Goal: Transaction & Acquisition: Book appointment/travel/reservation

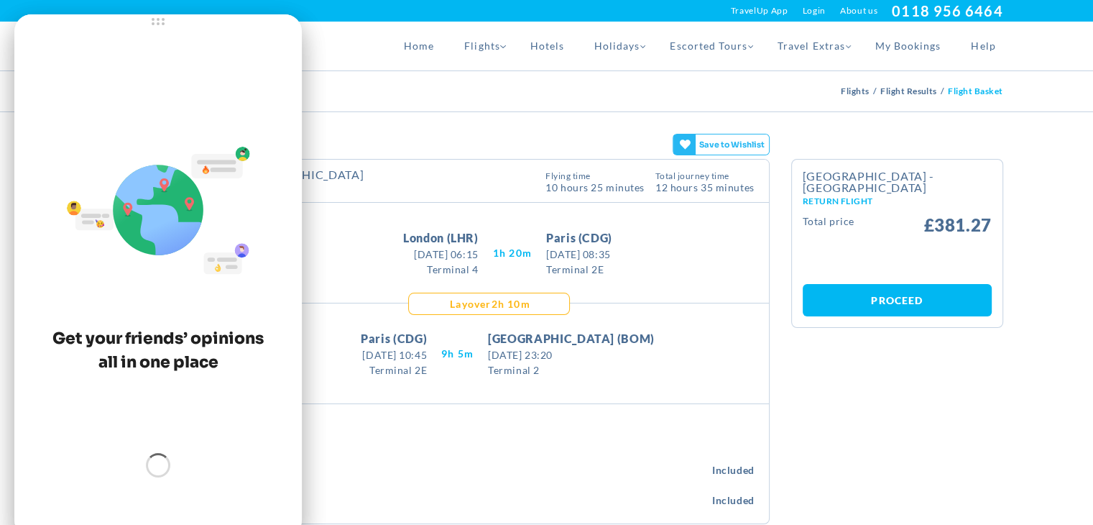
click at [411, 162] on div "[GEOGRAPHIC_DATA] - [GEOGRAPHIC_DATA] Outbound Flight This flight Typical for t…" at bounding box center [430, 181] width 678 height 43
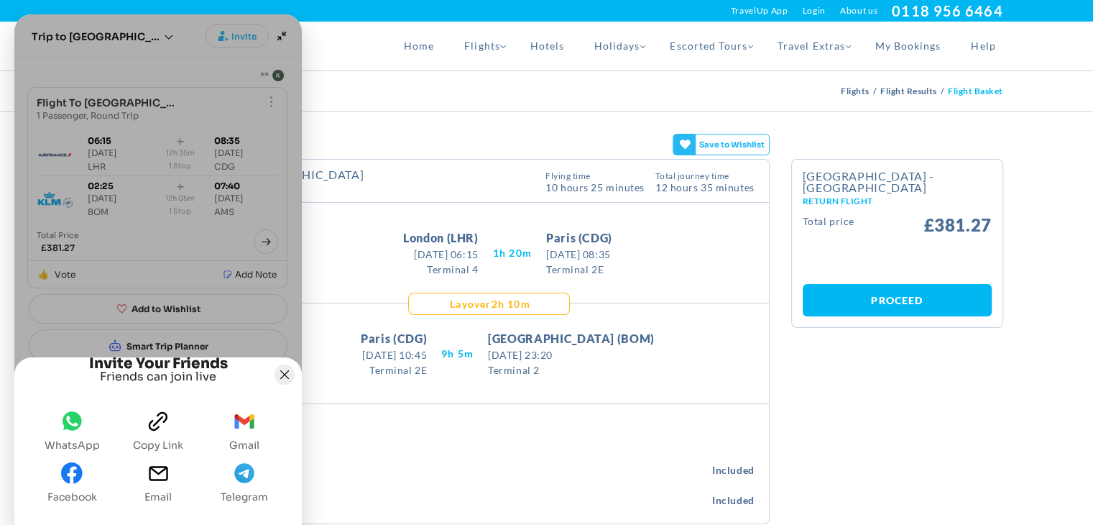
click at [283, 364] on button "Joyned Window" at bounding box center [285, 374] width 20 height 20
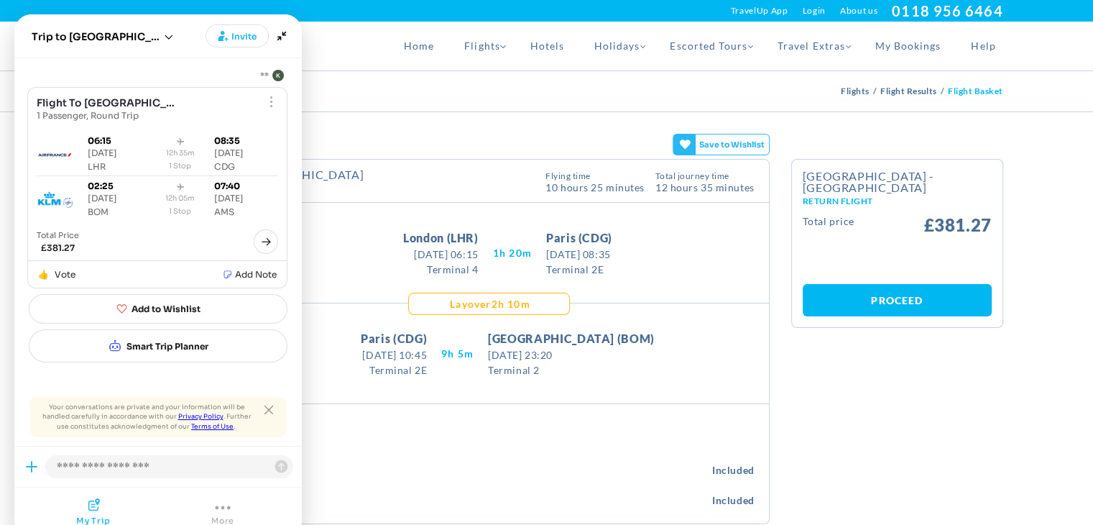
click at [331, 41] on div "Home Flights Flights Homepage [GEOGRAPHIC_DATA] [GEOGRAPHIC_DATA] [GEOGRAPHIC_D…" at bounding box center [547, 46] width 934 height 49
click at [376, 169] on div "This flight Typical for this route 6% higher Flight lifecycle emissions are cal…" at bounding box center [455, 182] width 182 height 26
click at [268, 412] on icon "Close tooltip" at bounding box center [268, 409] width 9 height 9
click at [535, 198] on div "[GEOGRAPHIC_DATA] - [GEOGRAPHIC_DATA] Outbound Flight This flight Typical for t…" at bounding box center [430, 181] width 678 height 43
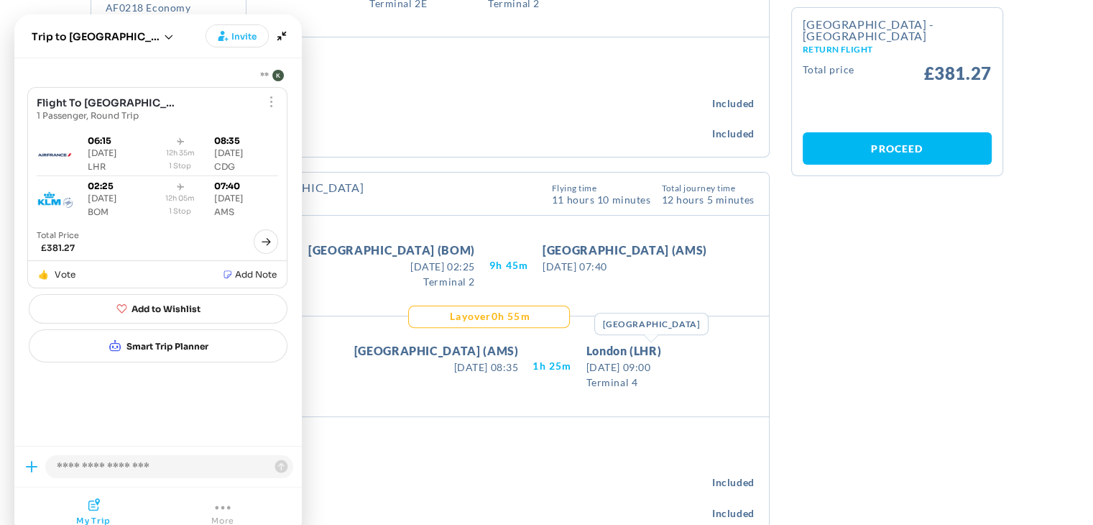
scroll to position [367, 0]
click at [285, 32] on icon "Minimize" at bounding box center [281, 36] width 9 height 9
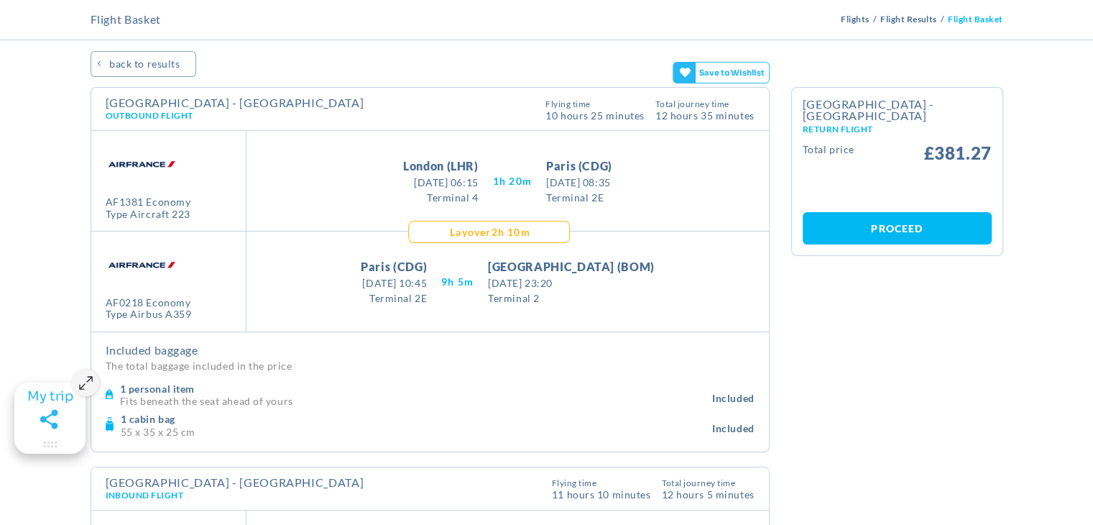
scroll to position [0, 0]
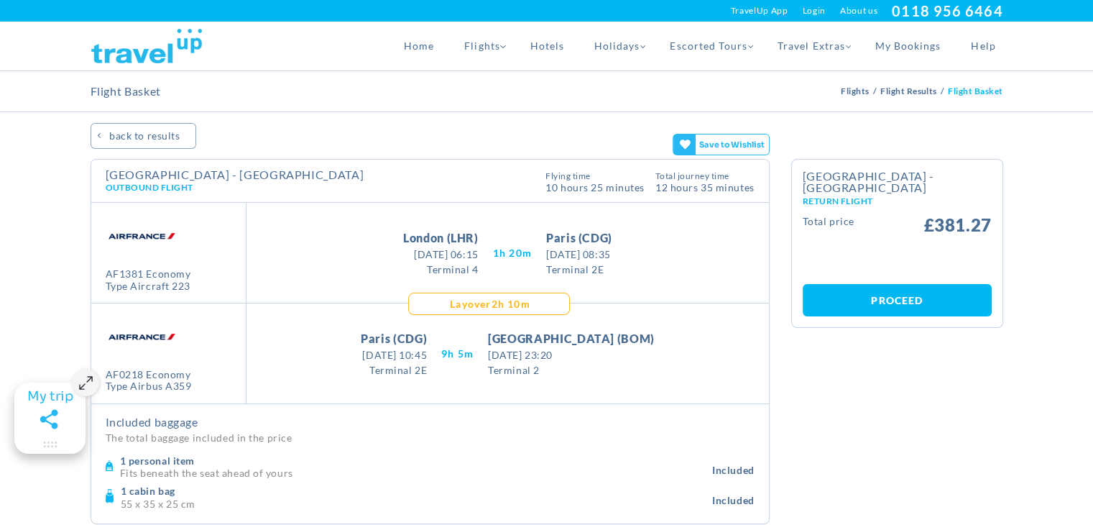
click at [201, 427] on h4 "Included baggage" at bounding box center [430, 422] width 649 height 14
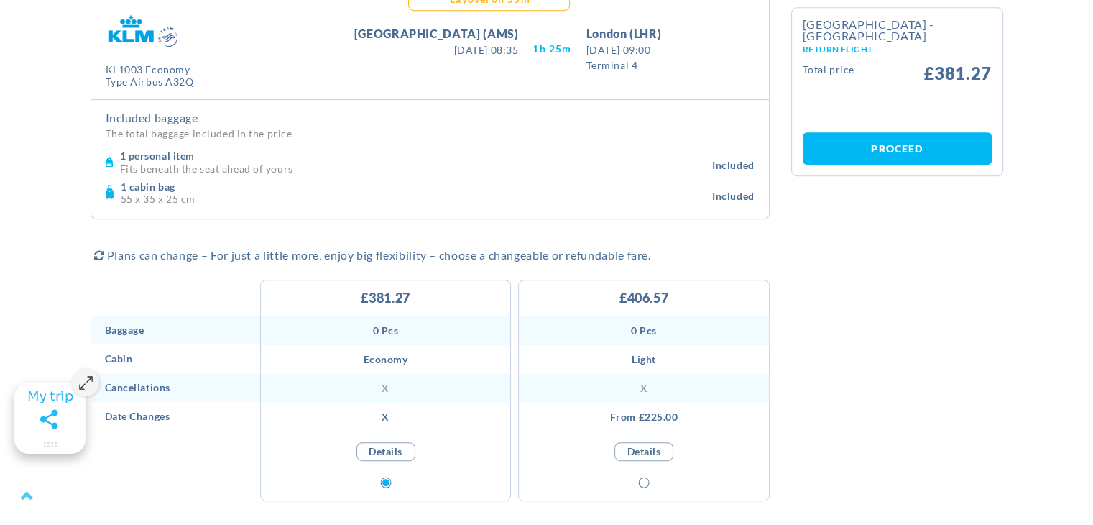
scroll to position [791, 0]
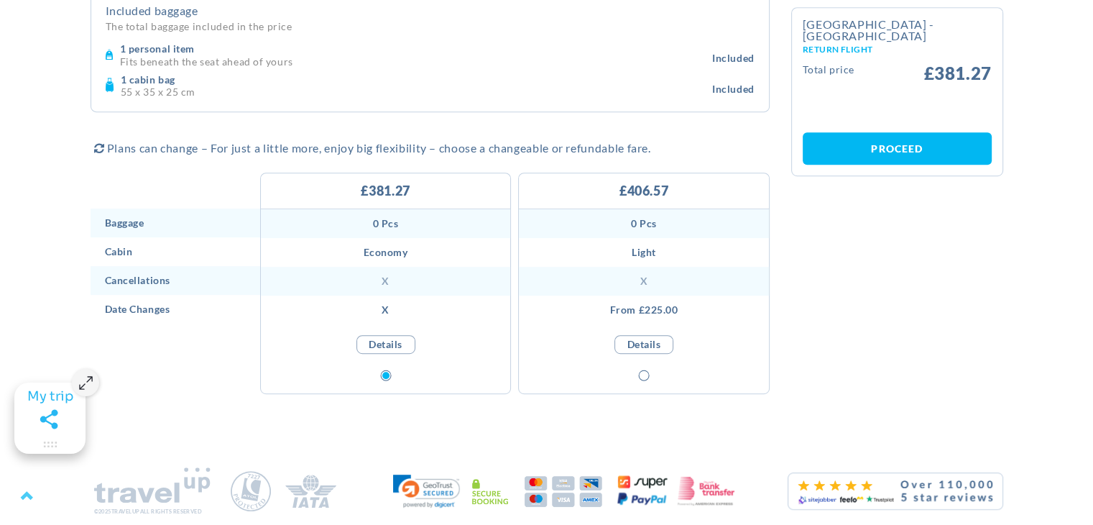
click at [398, 340] on link "Details" at bounding box center [385, 344] width 59 height 19
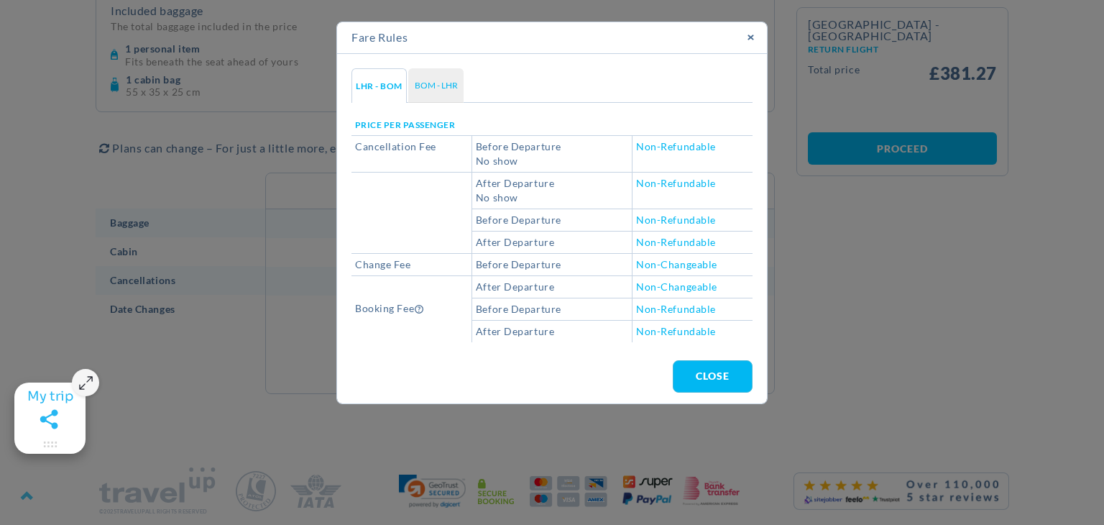
click at [439, 89] on link "BOM - LHR" at bounding box center [435, 85] width 55 height 34
click at [754, 38] on link "×" at bounding box center [750, 37] width 32 height 31
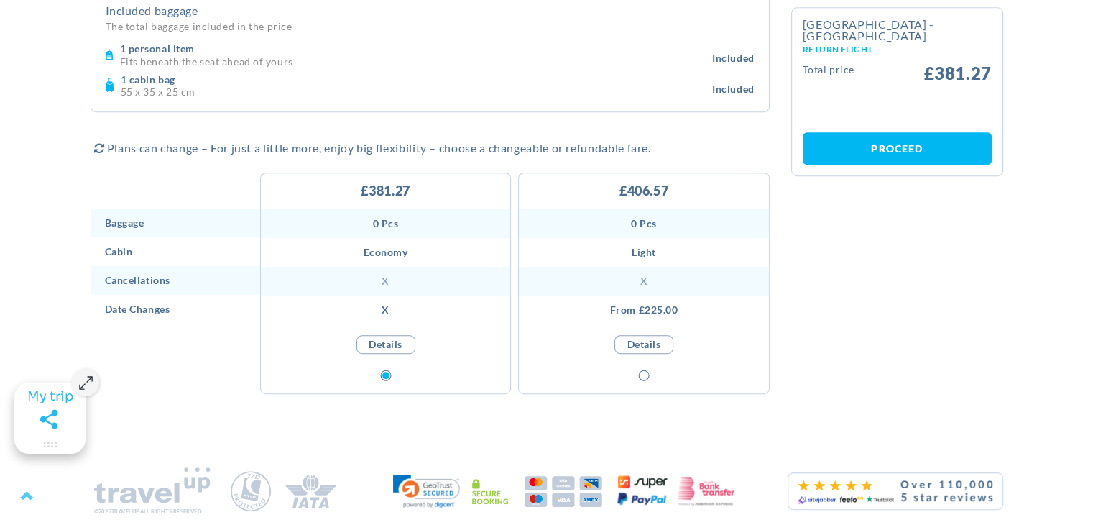
click at [402, 349] on link "Details" at bounding box center [385, 344] width 59 height 19
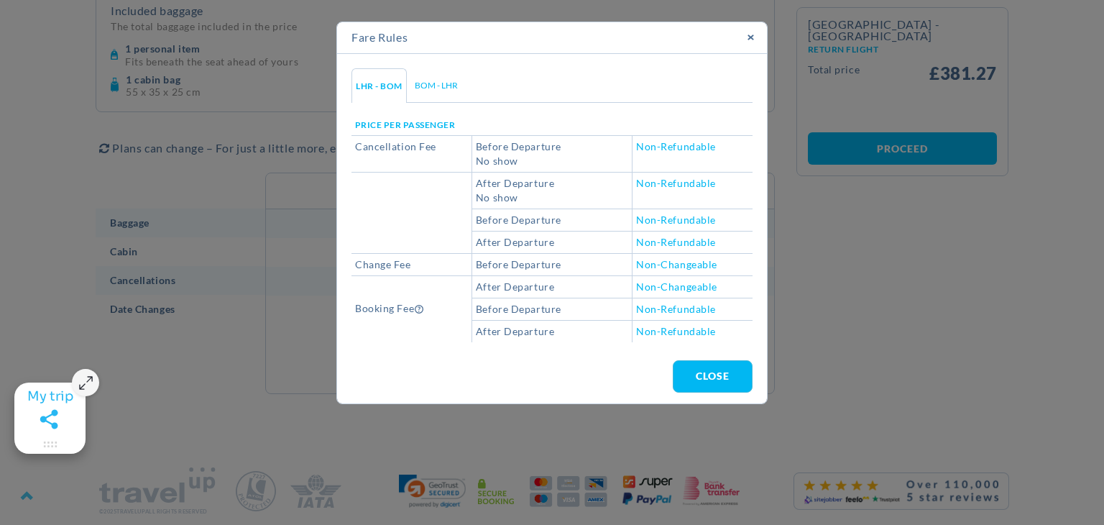
click at [751, 32] on link "×" at bounding box center [750, 37] width 32 height 31
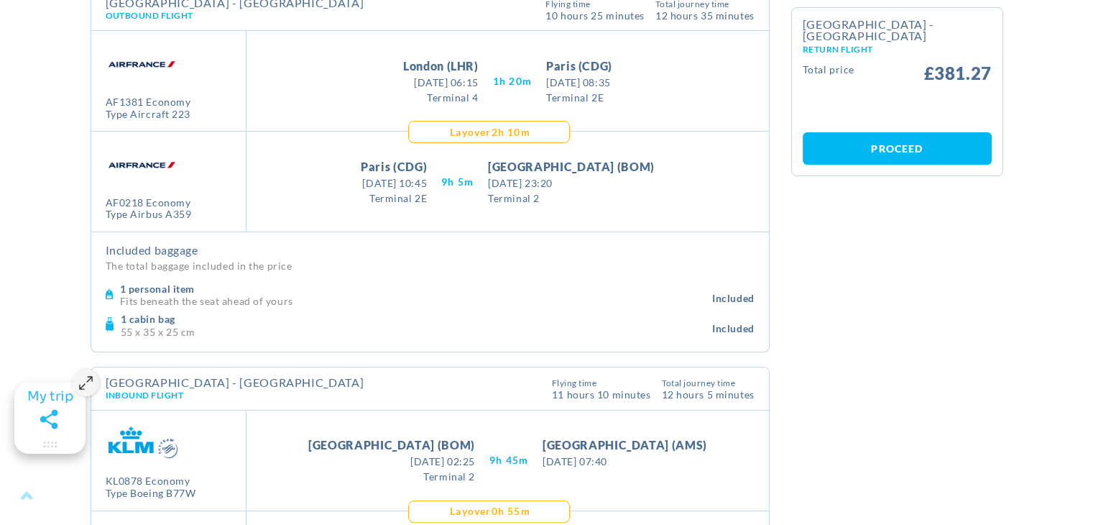
scroll to position [0, 0]
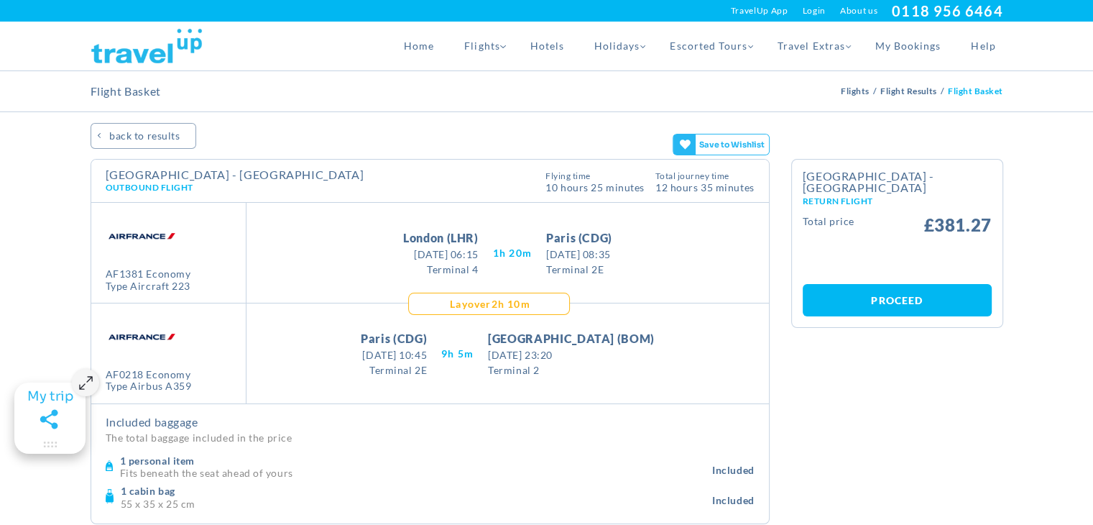
click at [673, 190] on span "12 hours 35 Minutes" at bounding box center [704, 186] width 99 height 12
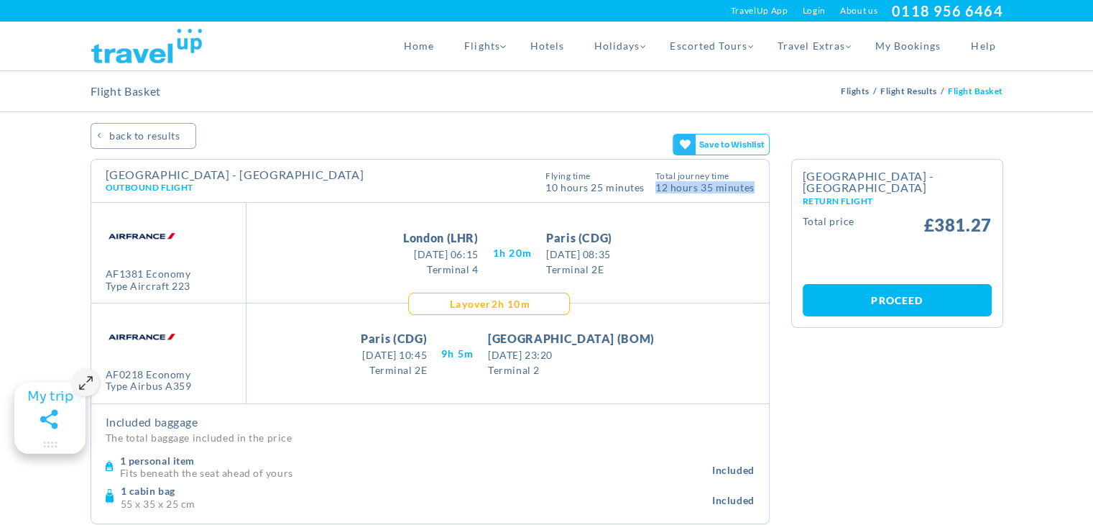
click at [673, 190] on span "12 hours 35 Minutes" at bounding box center [704, 186] width 99 height 12
click at [607, 188] on span "10 Hours 25 Minutes" at bounding box center [594, 186] width 99 height 12
drag, startPoint x: 568, startPoint y: 183, endPoint x: 554, endPoint y: 185, distance: 14.4
click at [554, 185] on span "10 Hours 25 Minutes" at bounding box center [594, 186] width 99 height 12
click at [507, 305] on div "Take Off [GEOGRAPHIC_DATA] (CDG) [DATE] 10:45 [DATE] 10:45 [GEOGRAPHIC_DATA] 9H…" at bounding box center [507, 353] width 522 height 100
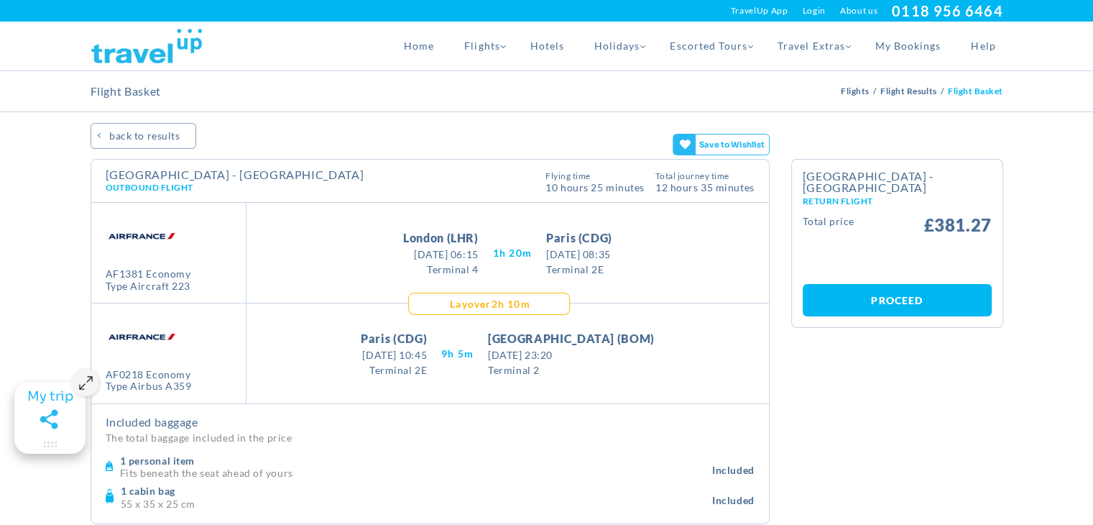
click at [507, 305] on div "Take Off [GEOGRAPHIC_DATA] (CDG) [DATE] 10:45 [DATE] 10:45 [GEOGRAPHIC_DATA] 9H…" at bounding box center [507, 353] width 522 height 100
click at [575, 320] on div "Take Off [GEOGRAPHIC_DATA] (CDG) [DATE] 10:45 [DATE] 10:45 [GEOGRAPHIC_DATA] 9H…" at bounding box center [507, 353] width 522 height 100
click at [535, 298] on div "Layover 2H 10M" at bounding box center [489, 303] width 162 height 22
click at [517, 304] on div "Take Off [GEOGRAPHIC_DATA] (CDG) [DATE] 10:45 [DATE] 10:45 [GEOGRAPHIC_DATA] 9H…" at bounding box center [507, 353] width 522 height 100
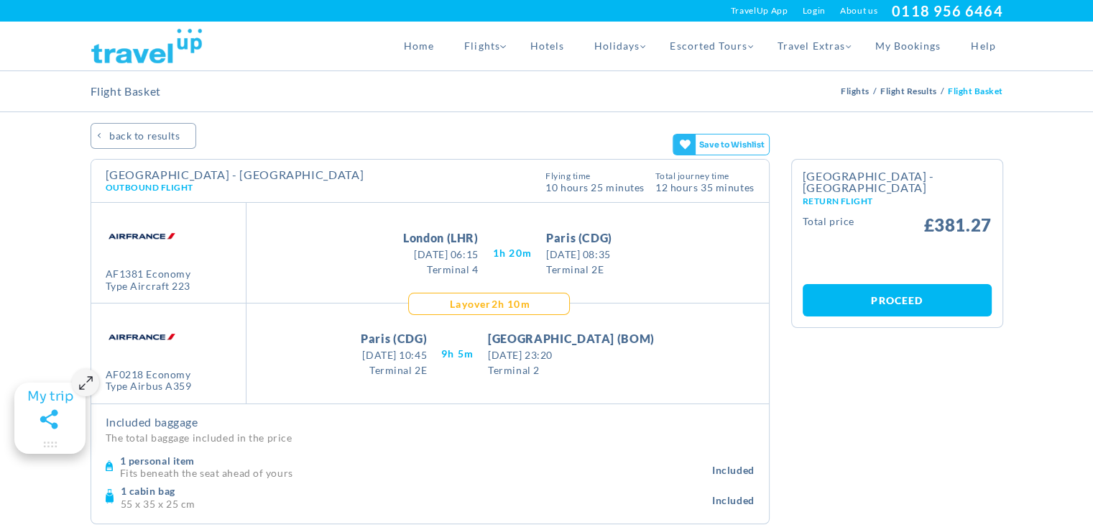
click at [517, 304] on div "Take Off [GEOGRAPHIC_DATA] (CDG) [DATE] 10:45 [DATE] 10:45 [GEOGRAPHIC_DATA] 9H…" at bounding box center [507, 353] width 522 height 100
click at [486, 314] on div "Take Off [GEOGRAPHIC_DATA] (CDG) [DATE] 10:45 [DATE] 10:45 [GEOGRAPHIC_DATA] 9H…" at bounding box center [507, 353] width 522 height 100
